Goal: Information Seeking & Learning: Learn about a topic

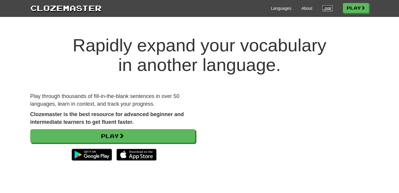
click at [328, 6] on link "Login" at bounding box center [327, 8] width 10 height 6
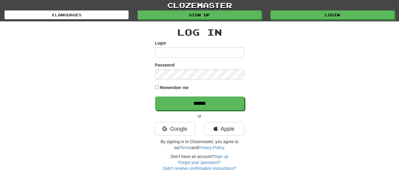
click at [193, 52] on input "Login" at bounding box center [199, 53] width 89 height 10
click at [192, 54] on input "Login" at bounding box center [199, 53] width 89 height 10
type input "**********"
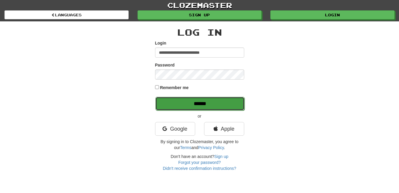
click at [204, 100] on input "******" at bounding box center [199, 104] width 89 height 14
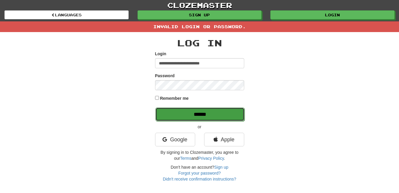
click at [215, 113] on input "******" at bounding box center [199, 115] width 89 height 14
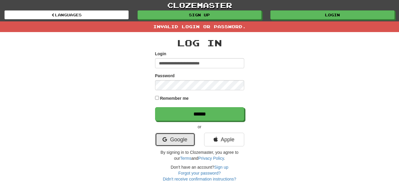
click at [172, 136] on link "Google" at bounding box center [175, 140] width 40 height 14
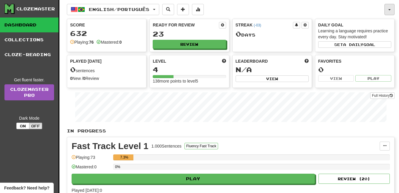
click at [389, 8] on button "button" at bounding box center [390, 9] width 10 height 11
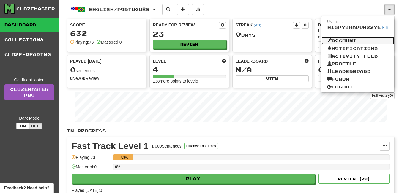
click at [359, 40] on link "Account" at bounding box center [358, 41] width 73 height 8
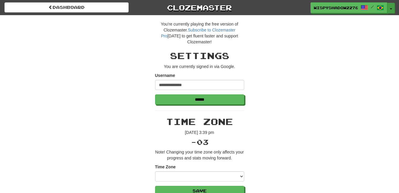
click at [392, 9] on button "Toggle Dropdown" at bounding box center [391, 8] width 8 height 11
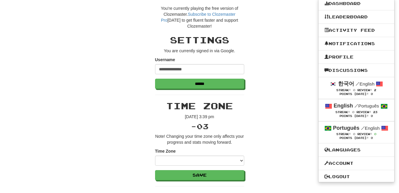
scroll to position [59, 0]
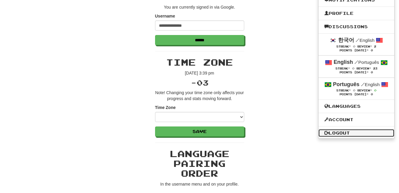
click at [349, 134] on link "Logout" at bounding box center [357, 133] width 76 height 8
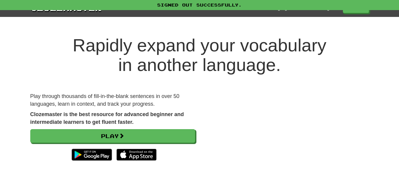
click at [325, 12] on div "Languages About Login Play" at bounding box center [235, 7] width 267 height 11
click at [322, 38] on h1 "Rapidly expand your vocabulary in another language." at bounding box center [199, 55] width 399 height 39
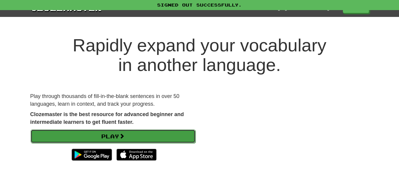
click at [144, 134] on link "Play" at bounding box center [113, 137] width 165 height 14
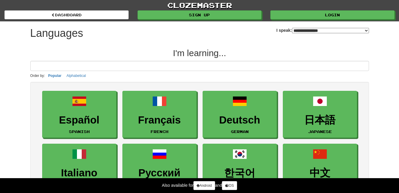
select select "*******"
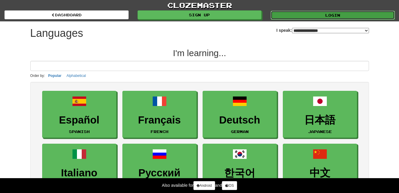
click at [326, 12] on link "Login" at bounding box center [333, 15] width 124 height 9
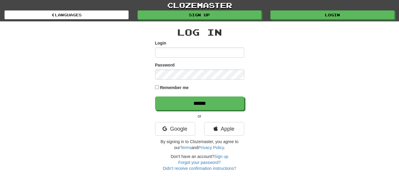
click at [209, 52] on input "Login" at bounding box center [199, 53] width 89 height 10
type input "**********"
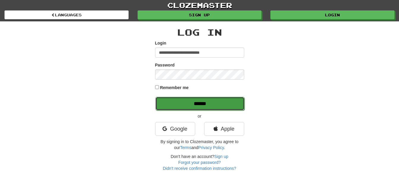
click at [197, 102] on input "******" at bounding box center [199, 104] width 89 height 14
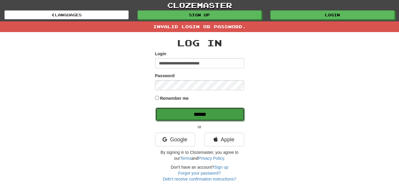
click at [194, 111] on input "******" at bounding box center [199, 115] width 89 height 14
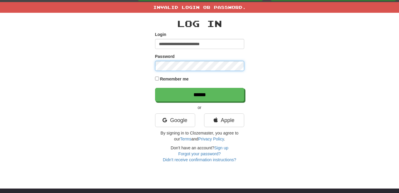
scroll to position [30, 0]
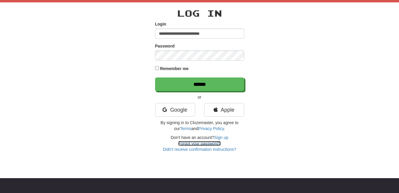
click at [206, 144] on link "Forgot your password?" at bounding box center [199, 143] width 42 height 5
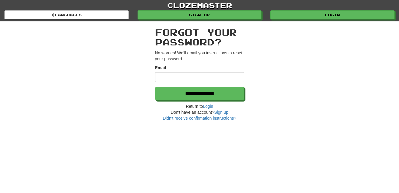
click at [199, 81] on input "Email" at bounding box center [199, 77] width 89 height 10
type input "**********"
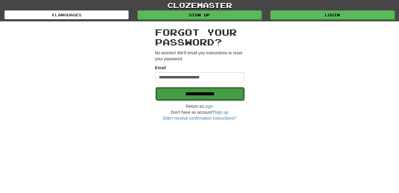
click at [199, 93] on input "**********" at bounding box center [199, 94] width 89 height 14
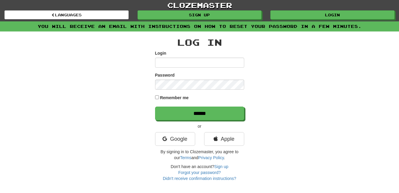
click at [209, 64] on input "Login" at bounding box center [199, 63] width 89 height 10
type input "**********"
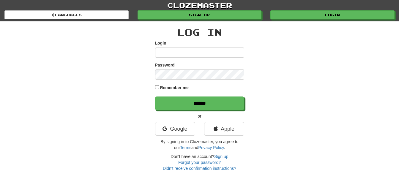
click at [200, 53] on input "Login" at bounding box center [199, 53] width 89 height 10
type input "**********"
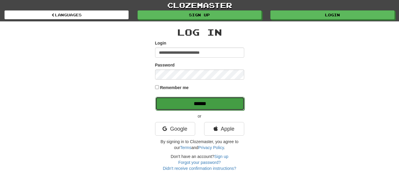
click at [200, 107] on input "******" at bounding box center [199, 104] width 89 height 14
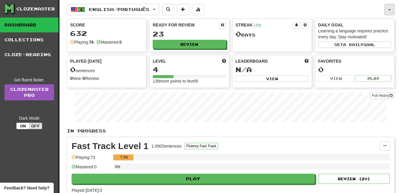
click at [394, 10] on button "button" at bounding box center [390, 9] width 10 height 11
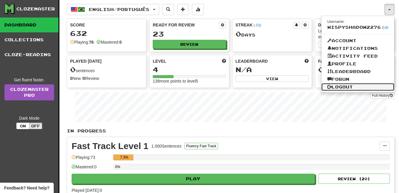
click at [354, 86] on link "Logout" at bounding box center [358, 87] width 73 height 8
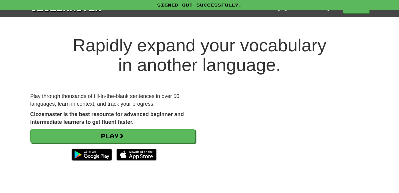
click at [326, 9] on div "Signed out successfully." at bounding box center [199, 5] width 399 height 10
click at [327, 10] on div "Signed out successfully." at bounding box center [199, 5] width 399 height 10
click at [326, 11] on link "Login" at bounding box center [327, 8] width 10 height 6
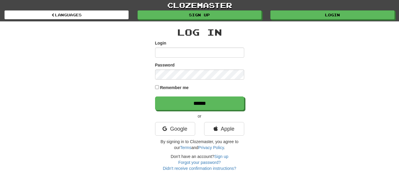
click at [212, 47] on div "Login" at bounding box center [199, 49] width 89 height 18
click at [212, 52] on input "Login" at bounding box center [199, 53] width 89 height 10
type input "**********"
drag, startPoint x: 209, startPoint y: 95, endPoint x: 208, endPoint y: 101, distance: 6.2
click at [209, 95] on form "**********" at bounding box center [199, 75] width 89 height 70
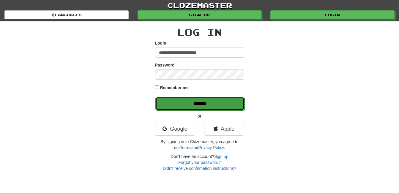
click at [208, 101] on input "******" at bounding box center [199, 104] width 89 height 14
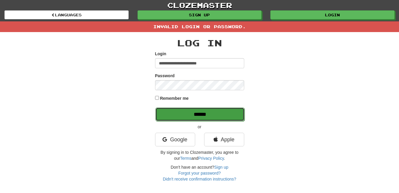
click at [220, 116] on input "******" at bounding box center [199, 115] width 89 height 14
click at [201, 108] on input "******" at bounding box center [199, 115] width 89 height 14
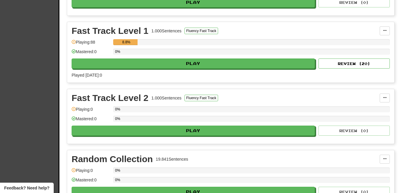
scroll to position [208, 0]
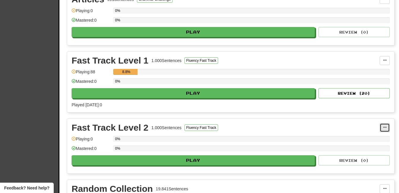
click at [385, 126] on button at bounding box center [385, 127] width 10 height 9
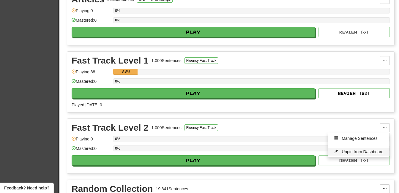
click at [361, 155] on link "Unpin from Dashboard" at bounding box center [359, 152] width 62 height 8
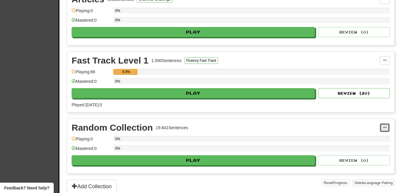
click at [384, 131] on button at bounding box center [385, 127] width 10 height 9
click at [366, 152] on span "Unpin from Dashboard" at bounding box center [363, 151] width 42 height 5
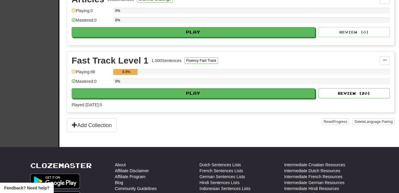
click at [386, 130] on div "Reset Progress Delete Language Pairing" at bounding box center [358, 126] width 73 height 14
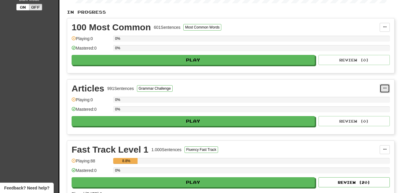
click at [387, 88] on button at bounding box center [385, 88] width 10 height 9
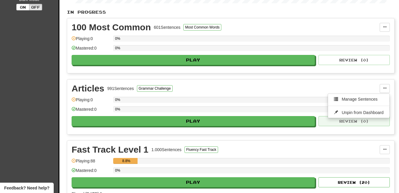
click at [374, 118] on div "Articles 991 Sentences Grammar Challenge Manage Sentences Unpin from Dashboard …" at bounding box center [230, 107] width 327 height 55
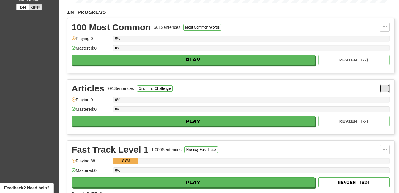
click at [389, 87] on button at bounding box center [385, 88] width 10 height 9
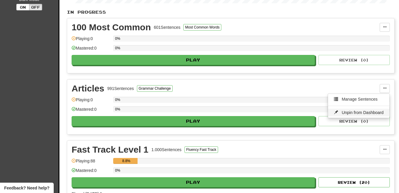
click at [372, 109] on link "Unpin from Dashboard" at bounding box center [359, 113] width 62 height 8
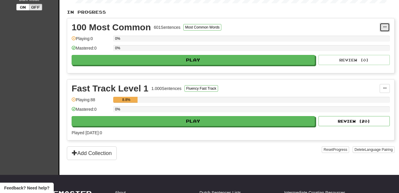
click at [388, 29] on button at bounding box center [385, 27] width 10 height 9
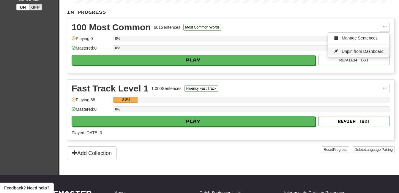
click at [380, 51] on span "Unpin from Dashboard" at bounding box center [363, 51] width 42 height 5
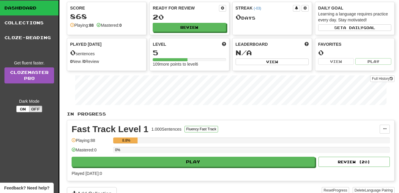
scroll to position [0, 0]
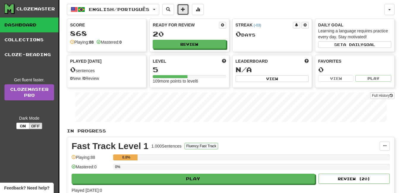
click at [185, 11] on span at bounding box center [183, 9] width 4 height 4
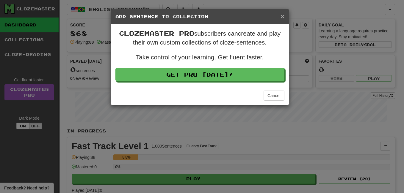
click at [282, 17] on span "×" at bounding box center [282, 16] width 4 height 7
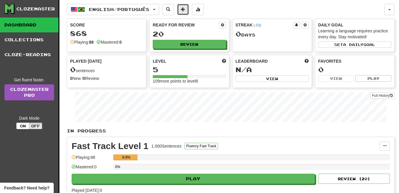
click at [189, 11] on button at bounding box center [183, 9] width 12 height 11
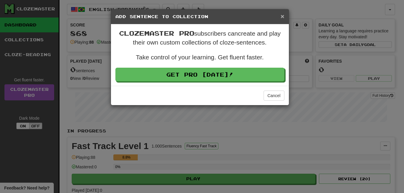
click at [281, 17] on span "×" at bounding box center [282, 16] width 4 height 7
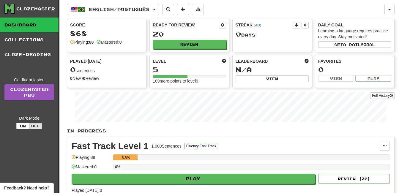
scroll to position [59, 0]
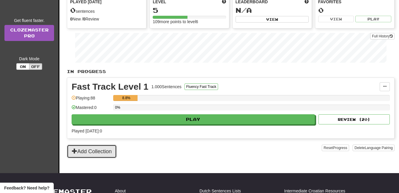
click at [96, 148] on button "Add Collection" at bounding box center [92, 152] width 50 height 14
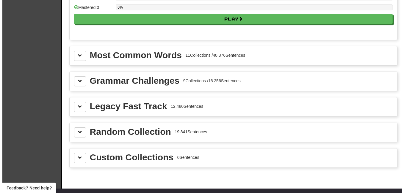
scroll to position [684, 0]
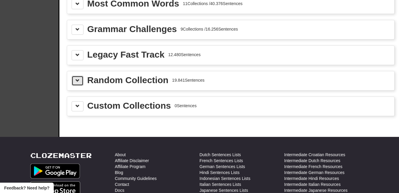
click at [78, 85] on button at bounding box center [78, 81] width 12 height 10
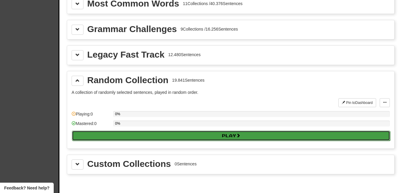
click at [147, 134] on button "Play" at bounding box center [231, 136] width 318 height 10
select select "**"
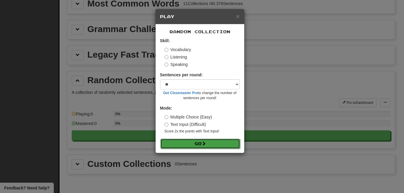
click at [219, 145] on button "Go" at bounding box center [200, 144] width 80 height 10
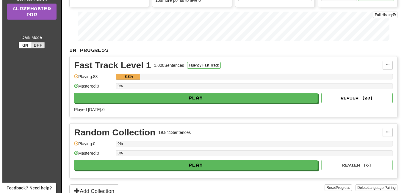
scroll to position [89, 0]
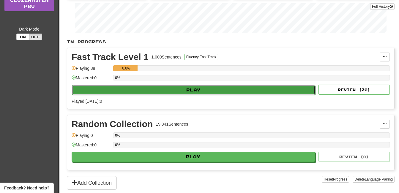
click at [203, 86] on button "Play" at bounding box center [193, 90] width 243 height 10
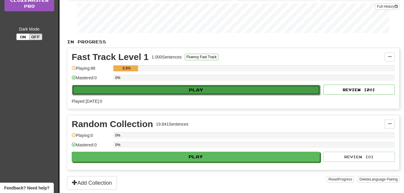
select select "**"
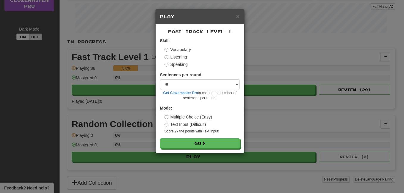
click at [169, 58] on label "Listening" at bounding box center [175, 57] width 23 height 6
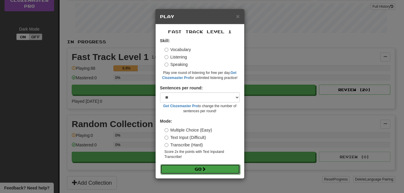
click at [189, 171] on button "Go" at bounding box center [200, 169] width 80 height 10
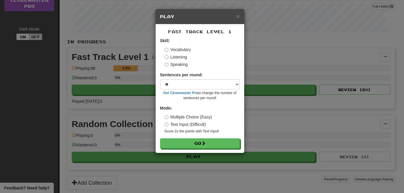
click at [198, 138] on form "Skill: Vocabulary Listening Speaking Sentences per round: * ** ** ** ** ** *** …" at bounding box center [200, 93] width 80 height 111
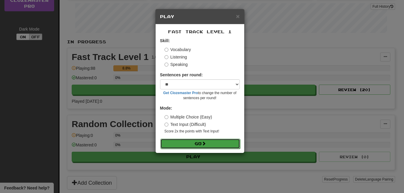
click at [201, 141] on button "Go" at bounding box center [200, 144] width 80 height 10
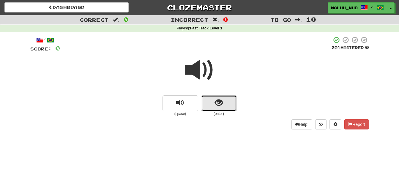
click at [223, 103] on span "show sentence" at bounding box center [219, 103] width 8 height 8
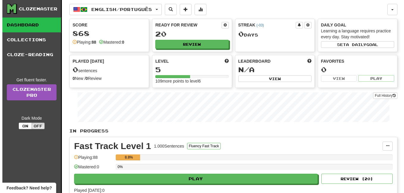
scroll to position [59, 0]
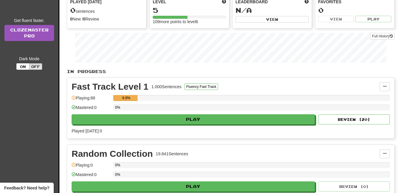
click at [335, 88] on div "Fast Track Level 1 1.000 Sentences Fluency Fast Track" at bounding box center [226, 86] width 308 height 9
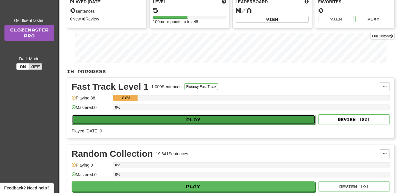
click at [255, 118] on button "Play" at bounding box center [193, 120] width 243 height 10
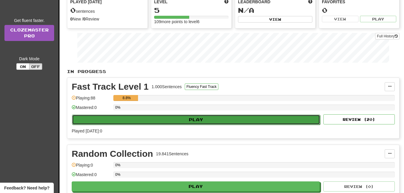
select select "**"
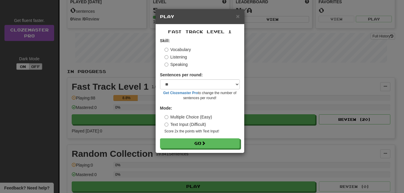
click at [165, 59] on label "Listening" at bounding box center [175, 57] width 23 height 6
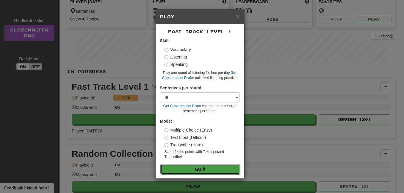
click at [215, 171] on button "Go" at bounding box center [200, 169] width 80 height 10
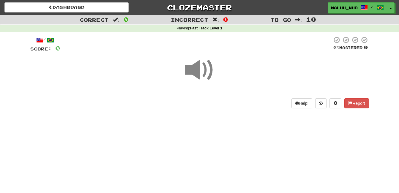
click at [196, 72] on span at bounding box center [200, 70] width 30 height 30
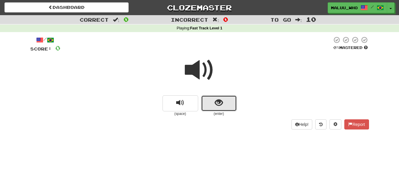
click at [219, 105] on span "show sentence" at bounding box center [219, 103] width 8 height 8
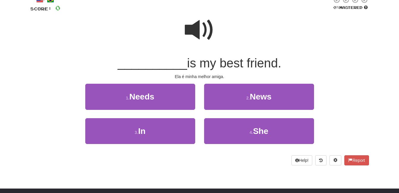
scroll to position [30, 0]
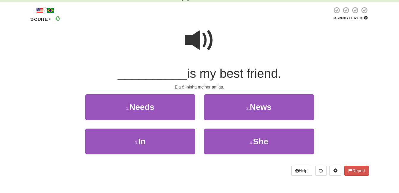
click at [196, 44] on span at bounding box center [200, 41] width 30 height 30
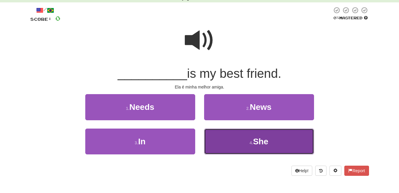
click at [226, 149] on button "4 . She" at bounding box center [259, 142] width 110 height 26
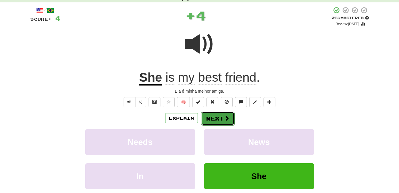
click at [217, 120] on button "Next" at bounding box center [217, 119] width 33 height 14
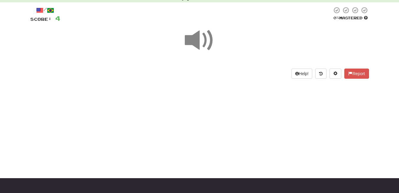
scroll to position [0, 0]
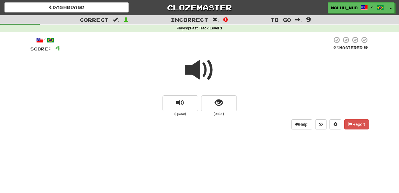
click at [196, 67] on span at bounding box center [200, 70] width 30 height 30
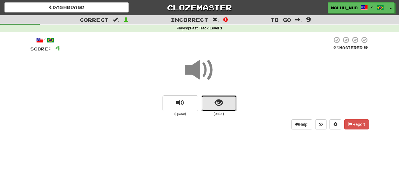
click at [224, 104] on button "show sentence" at bounding box center [219, 103] width 36 height 16
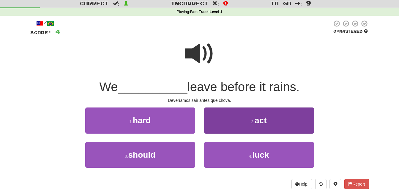
scroll to position [30, 0]
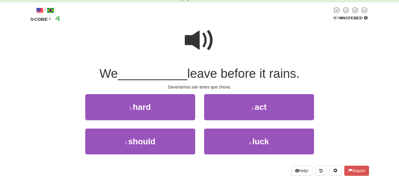
click at [192, 45] on span at bounding box center [200, 41] width 30 height 30
click at [199, 42] on span at bounding box center [200, 41] width 30 height 30
click at [196, 41] on span at bounding box center [200, 41] width 30 height 30
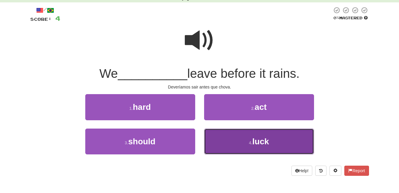
click at [240, 136] on button "4 . luck" at bounding box center [259, 142] width 110 height 26
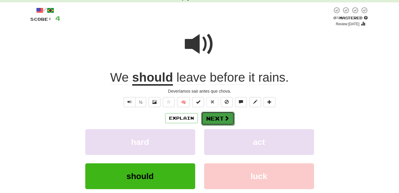
click at [213, 119] on button "Next" at bounding box center [217, 119] width 33 height 14
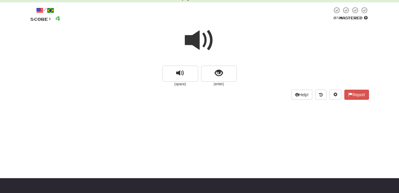
click at [219, 84] on small "(enter)" at bounding box center [219, 84] width 36 height 5
click at [219, 75] on span "show sentence" at bounding box center [219, 73] width 8 height 8
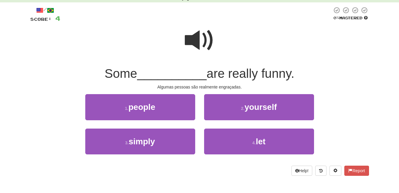
click at [193, 44] on span at bounding box center [200, 41] width 30 height 30
click at [196, 42] on span at bounding box center [200, 41] width 30 height 30
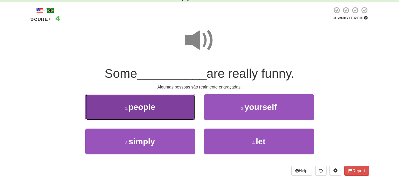
click at [165, 106] on button "1 . people" at bounding box center [140, 107] width 110 height 26
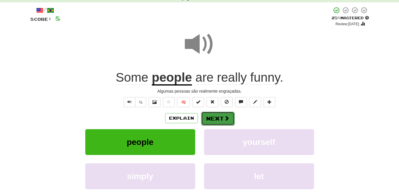
click at [221, 118] on button "Next" at bounding box center [217, 119] width 33 height 14
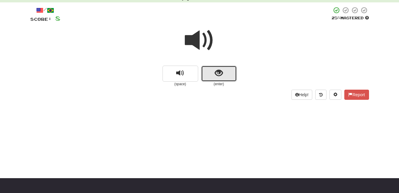
click at [218, 73] on span "show sentence" at bounding box center [219, 73] width 8 height 8
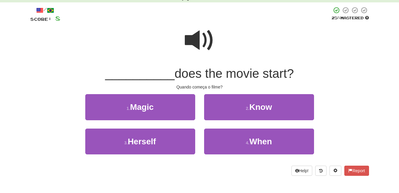
click at [197, 42] on span at bounding box center [200, 41] width 30 height 30
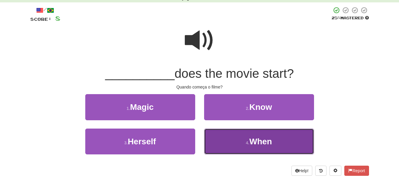
click at [255, 140] on span "When" at bounding box center [260, 141] width 23 height 9
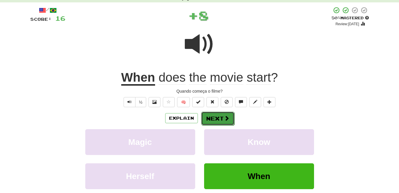
click at [220, 122] on button "Next" at bounding box center [217, 119] width 33 height 14
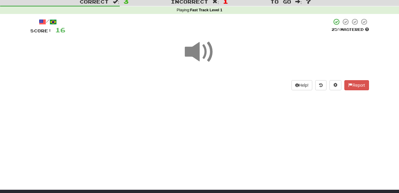
scroll to position [0, 0]
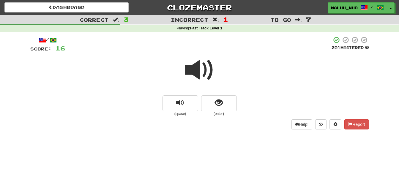
click at [198, 67] on span at bounding box center [200, 70] width 30 height 30
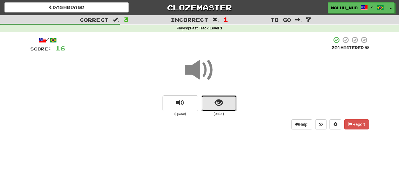
click at [220, 100] on span "show sentence" at bounding box center [219, 103] width 8 height 8
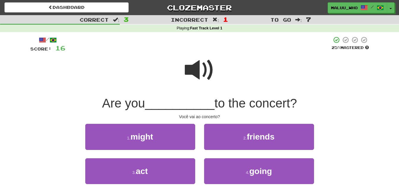
click at [199, 74] on span at bounding box center [200, 70] width 30 height 30
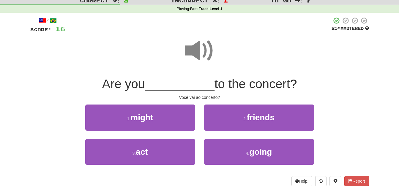
scroll to position [30, 0]
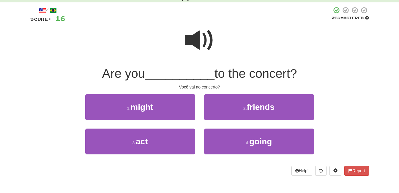
click at [200, 48] on span at bounding box center [200, 41] width 30 height 30
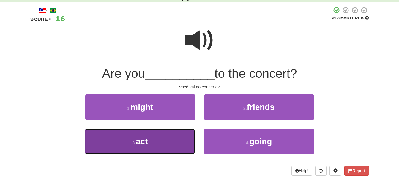
click at [153, 147] on button "3 . act" at bounding box center [140, 142] width 110 height 26
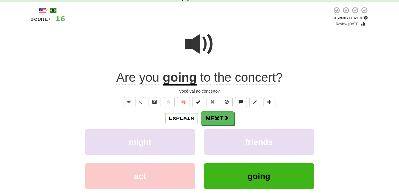
click at [191, 45] on span at bounding box center [200, 44] width 30 height 30
click at [219, 113] on button "Next" at bounding box center [217, 119] width 33 height 14
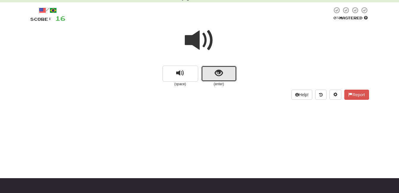
click at [215, 69] on span "show sentence" at bounding box center [219, 73] width 8 height 8
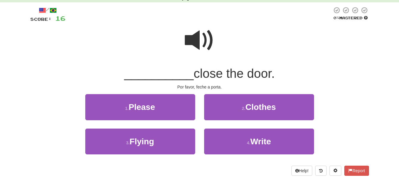
click at [198, 40] on span at bounding box center [200, 41] width 30 height 30
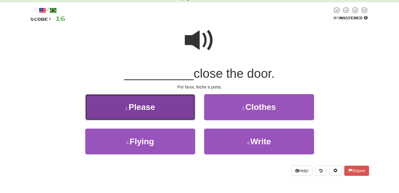
click at [146, 102] on button "1 . Please" at bounding box center [140, 107] width 110 height 26
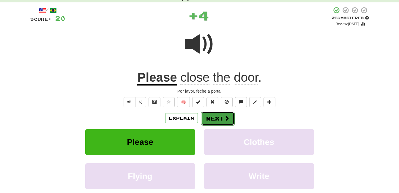
click at [220, 118] on button "Next" at bounding box center [217, 119] width 33 height 14
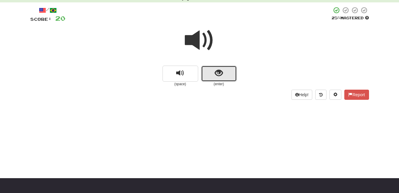
click at [211, 70] on button "show sentence" at bounding box center [219, 74] width 36 height 16
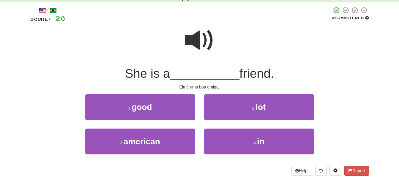
click at [198, 42] on span at bounding box center [200, 41] width 30 height 30
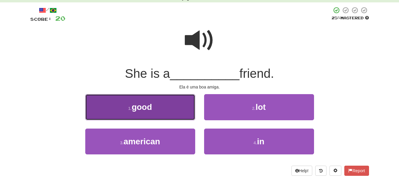
click at [159, 108] on button "1 . good" at bounding box center [140, 107] width 110 height 26
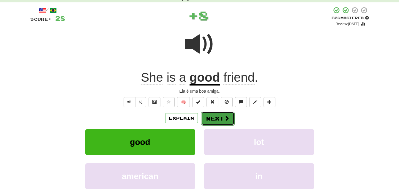
click at [215, 118] on button "Next" at bounding box center [217, 119] width 33 height 14
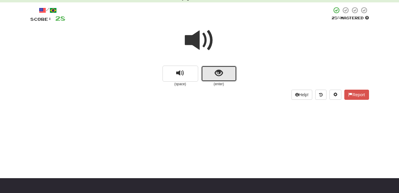
click at [211, 76] on button "show sentence" at bounding box center [219, 74] width 36 height 16
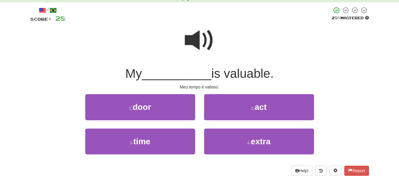
click at [198, 41] on span at bounding box center [200, 41] width 30 height 30
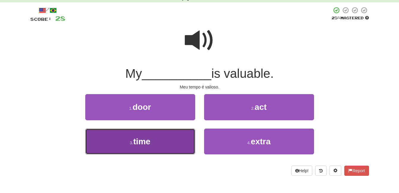
click at [161, 141] on button "3 . time" at bounding box center [140, 142] width 110 height 26
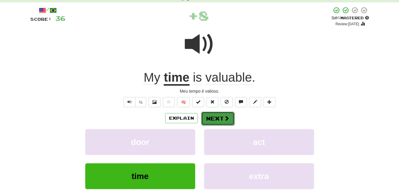
click at [225, 117] on span at bounding box center [226, 118] width 5 height 5
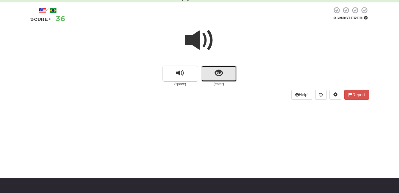
click at [217, 72] on span "show sentence" at bounding box center [219, 73] width 8 height 8
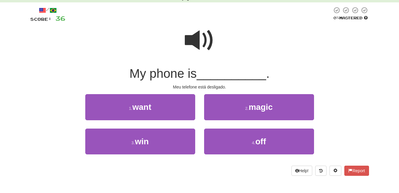
click at [199, 42] on span at bounding box center [200, 41] width 30 height 30
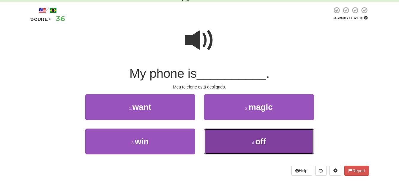
click at [254, 140] on button "4 . off" at bounding box center [259, 142] width 110 height 26
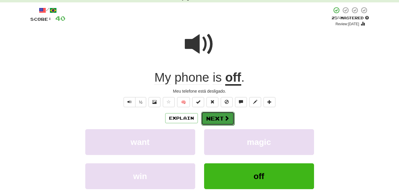
click at [226, 117] on span at bounding box center [226, 118] width 5 height 5
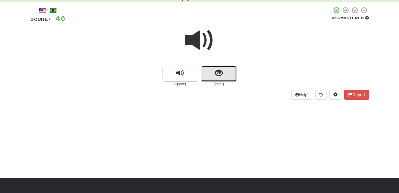
click at [212, 69] on button "show sentence" at bounding box center [219, 74] width 36 height 16
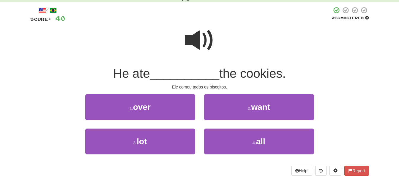
click at [190, 43] on span at bounding box center [200, 41] width 30 height 30
click at [191, 45] on span at bounding box center [200, 41] width 30 height 30
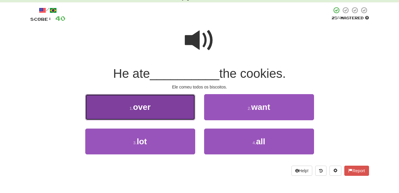
click at [151, 113] on button "1 . over" at bounding box center [140, 107] width 110 height 26
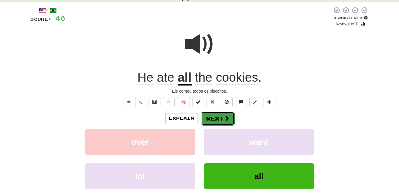
click at [216, 119] on button "Next" at bounding box center [217, 119] width 33 height 14
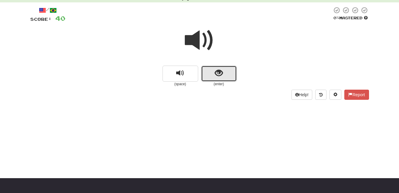
click at [233, 78] on button "show sentence" at bounding box center [219, 74] width 36 height 16
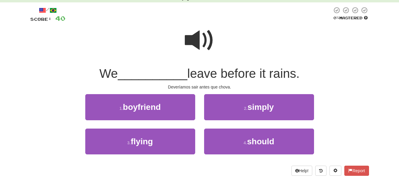
click at [206, 39] on span at bounding box center [200, 41] width 30 height 30
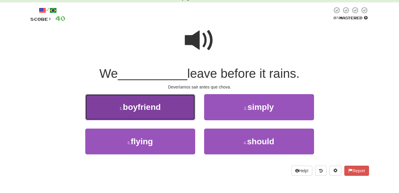
click at [129, 106] on span "boyfriend" at bounding box center [142, 107] width 38 height 9
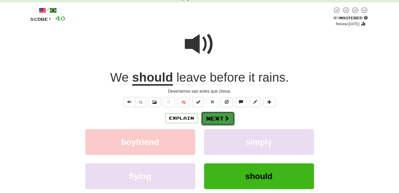
click at [221, 121] on button "Next" at bounding box center [217, 119] width 33 height 14
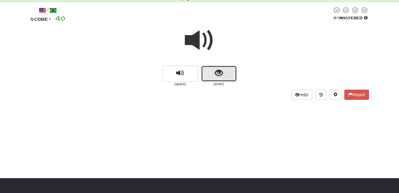
click at [204, 69] on button "show sentence" at bounding box center [219, 74] width 36 height 16
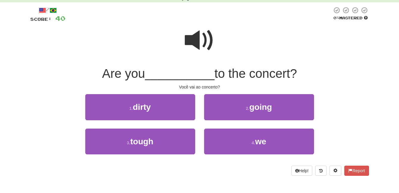
click at [198, 43] on span at bounding box center [200, 41] width 30 height 30
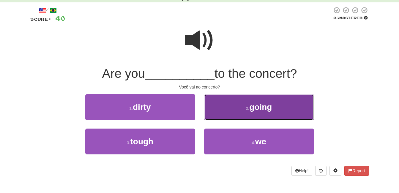
click at [235, 108] on button "2 . going" at bounding box center [259, 107] width 110 height 26
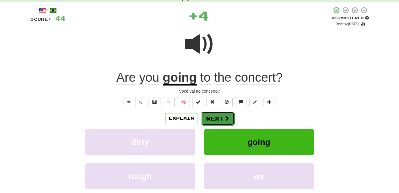
click at [218, 120] on button "Next" at bounding box center [217, 119] width 33 height 14
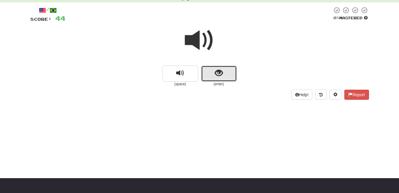
click at [222, 70] on span "show sentence" at bounding box center [219, 73] width 8 height 8
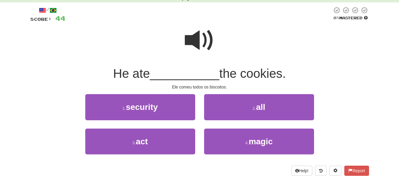
click at [195, 44] on span at bounding box center [200, 41] width 30 height 30
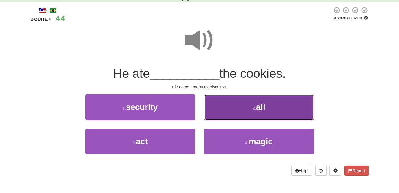
click at [240, 114] on button "2 . all" at bounding box center [259, 107] width 110 height 26
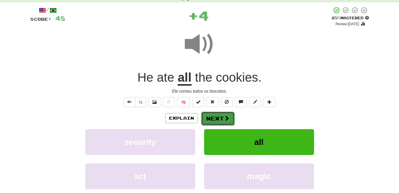
click at [223, 117] on button "Next" at bounding box center [217, 119] width 33 height 14
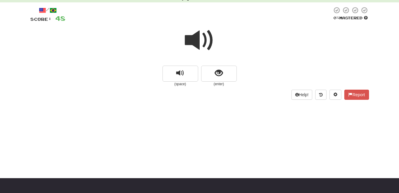
click at [199, 46] on span at bounding box center [200, 41] width 30 height 30
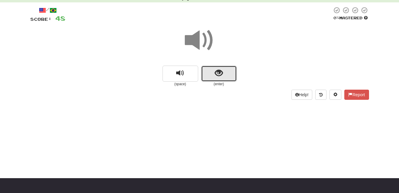
click at [222, 75] on span "show sentence" at bounding box center [219, 73] width 8 height 8
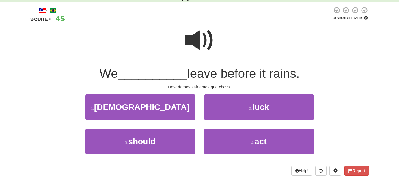
click at [192, 47] on span at bounding box center [200, 41] width 30 height 30
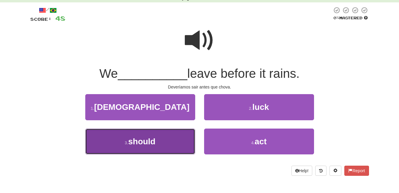
click at [160, 145] on button "3 . should" at bounding box center [140, 142] width 110 height 26
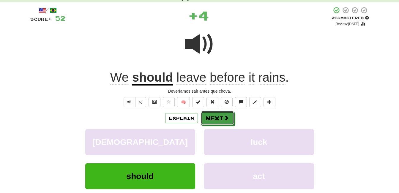
click at [221, 116] on button "Next" at bounding box center [217, 118] width 33 height 14
